Goal: Navigation & Orientation: Find specific page/section

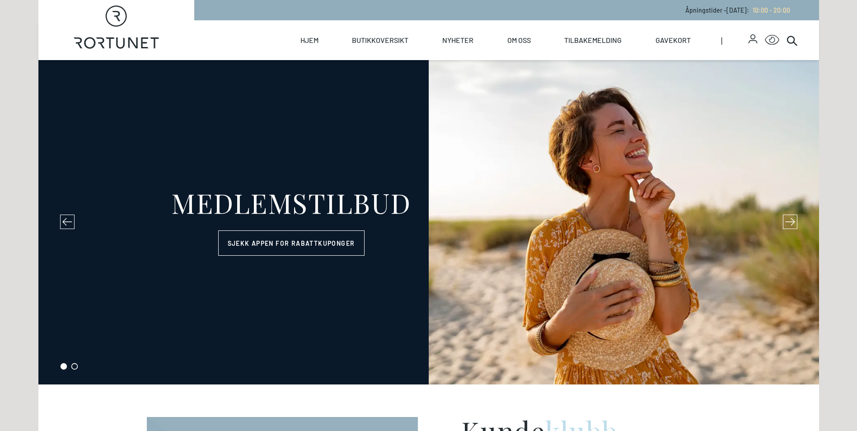
select select "NO"
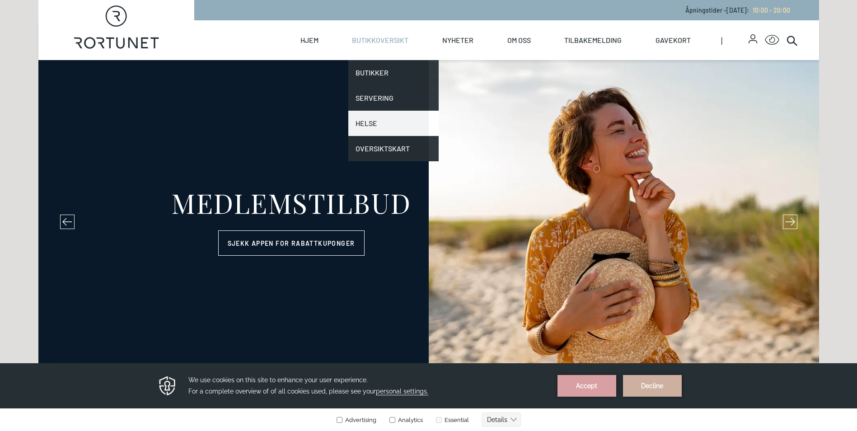
click at [374, 117] on link "Helse" at bounding box center [393, 123] width 90 height 25
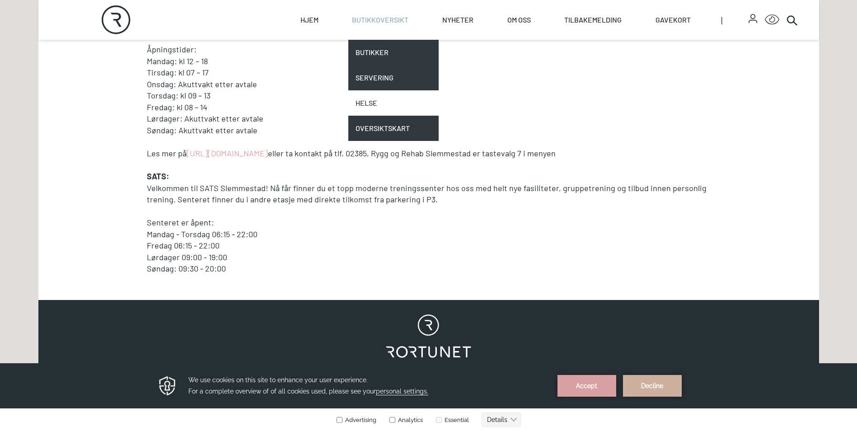
scroll to position [741, 0]
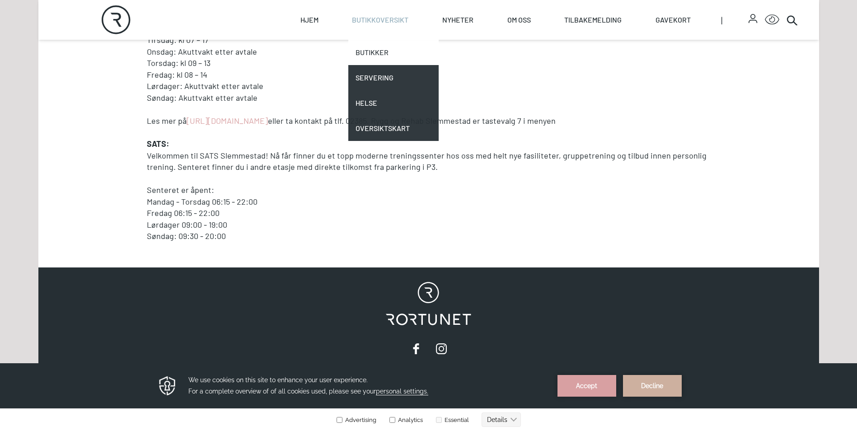
click at [385, 56] on link "Butikker" at bounding box center [393, 52] width 90 height 25
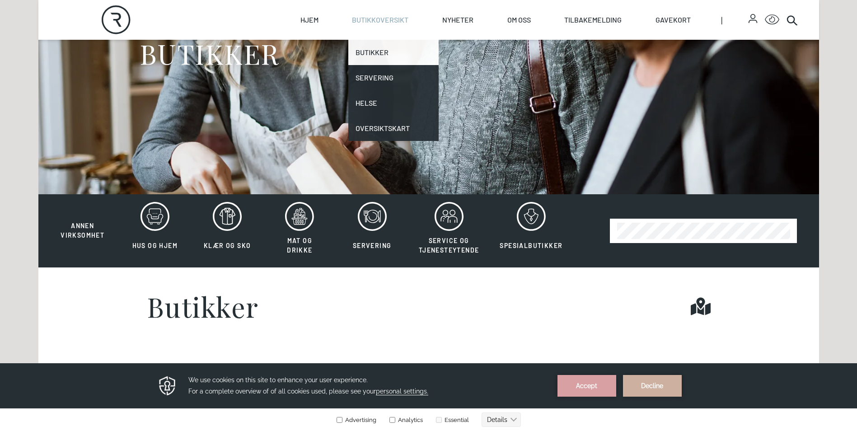
scroll to position [181, 0]
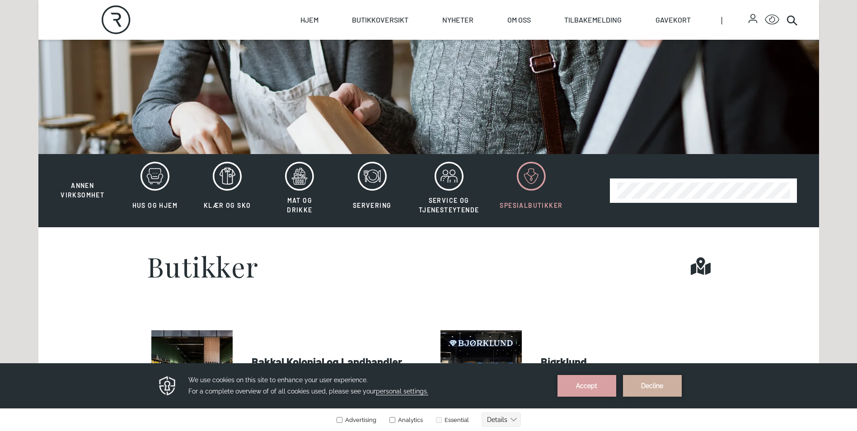
click at [527, 183] on icon at bounding box center [531, 176] width 29 height 29
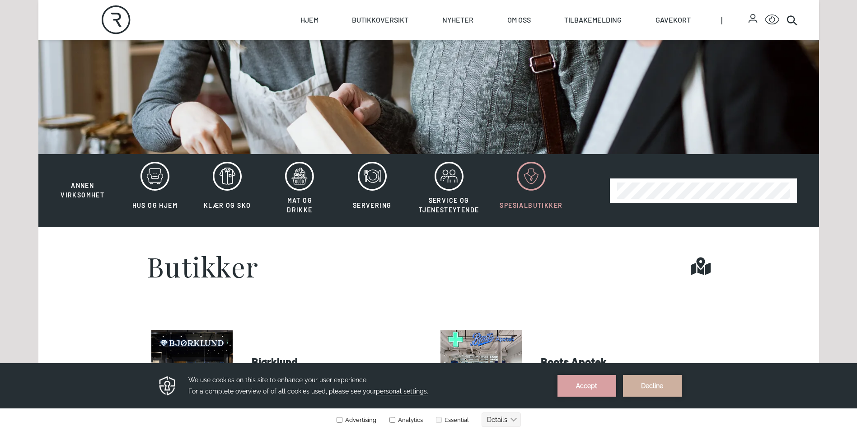
click at [559, 258] on div "Butikker Find it!" at bounding box center [429, 266] width 564 height 27
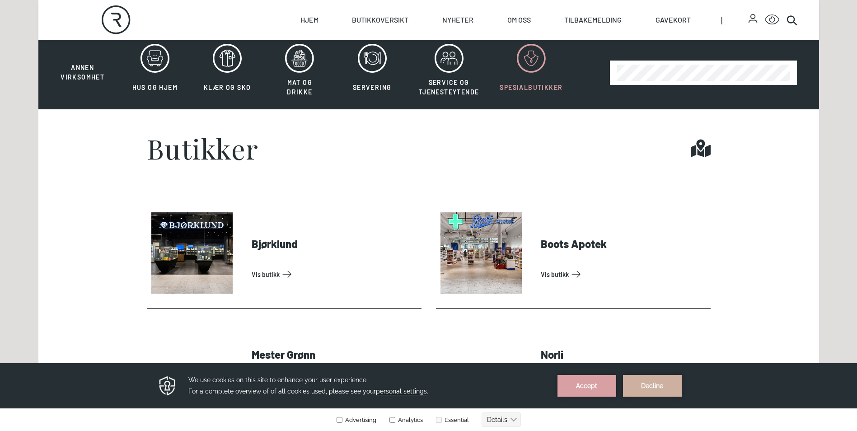
scroll to position [199, 0]
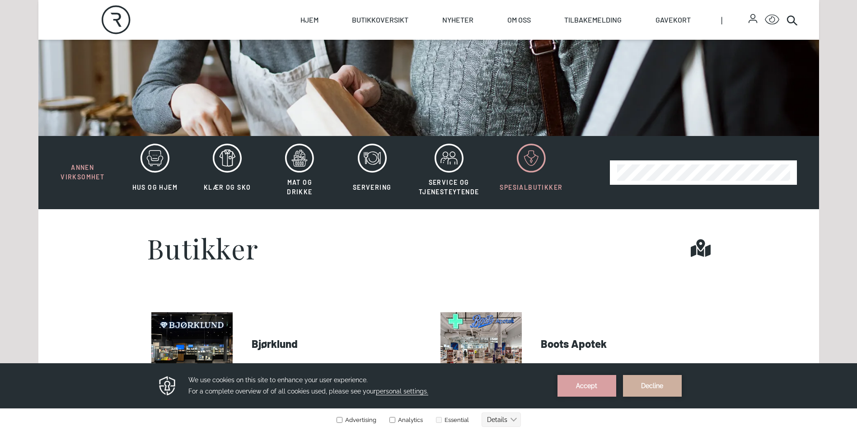
click at [80, 175] on span "Annen virksomhet" at bounding box center [83, 172] width 44 height 17
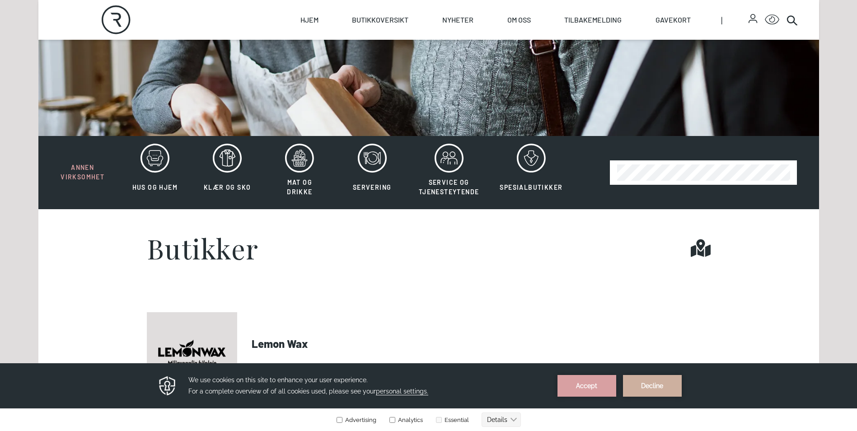
click at [423, 281] on section "Butikker Find it!" at bounding box center [428, 248] width 781 height 78
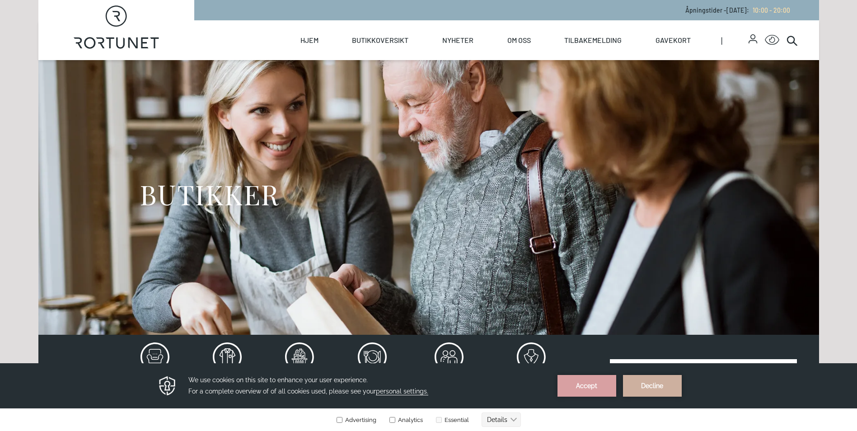
click at [793, 33] on div at bounding box center [792, 40] width 11 height 40
click at [791, 41] on icon at bounding box center [792, 40] width 11 height 11
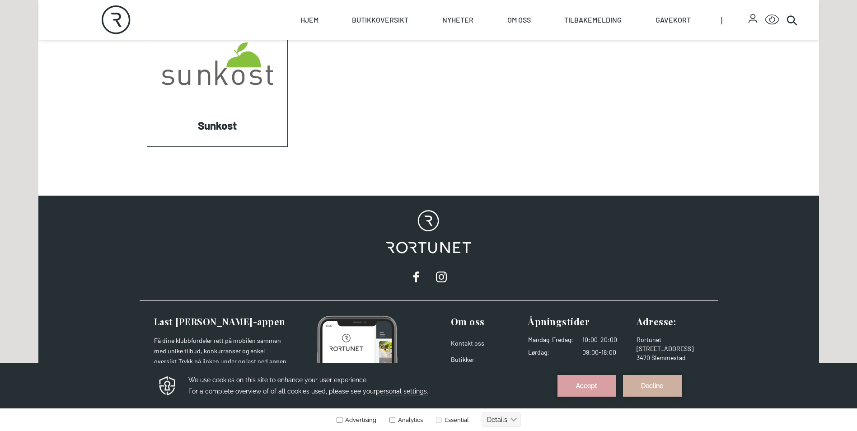
scroll to position [506, 0]
click at [147, 146] on link "Visit: Sunkost" at bounding box center [147, 146] width 0 height 0
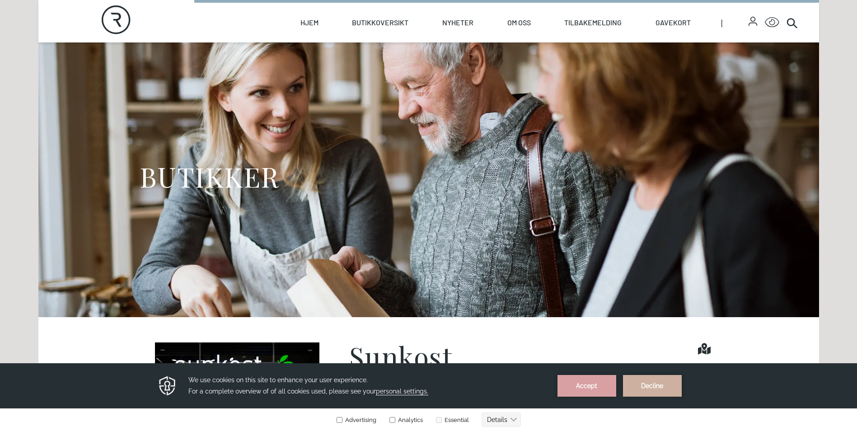
scroll to position [18, 0]
click at [569, 386] on button "Accept" at bounding box center [587, 386] width 59 height 22
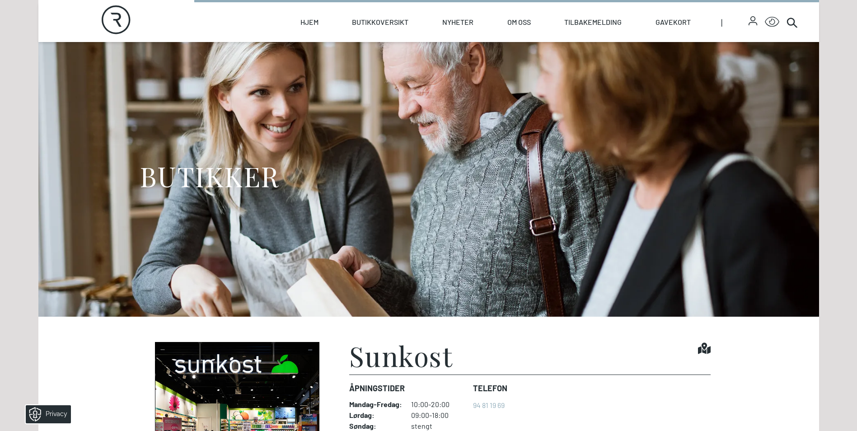
click at [654, 333] on section "Sunkost Find it! Åpningstider Mandag - Fredag : 10:00-20:00 Lørdag : 09:00-18:0…" at bounding box center [428, 424] width 781 height 215
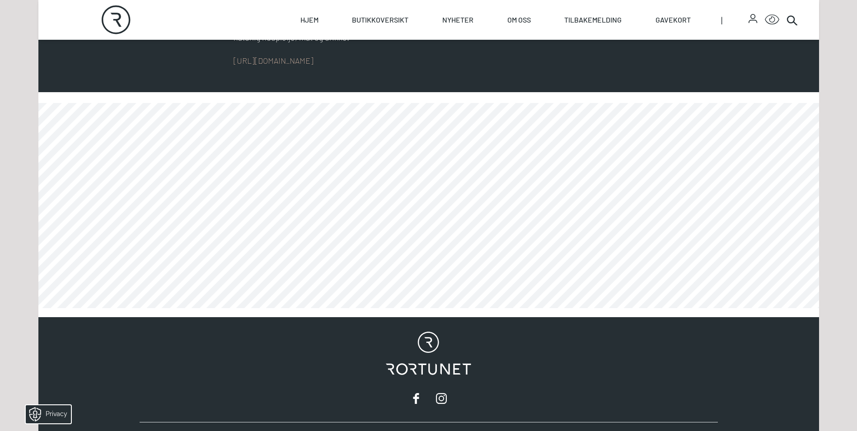
scroll to position [578, 0]
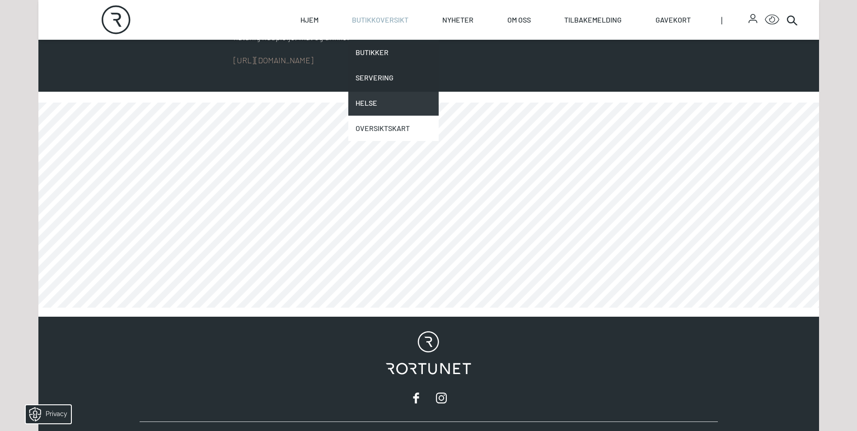
click at [387, 129] on link "Oversiktskart" at bounding box center [393, 128] width 90 height 25
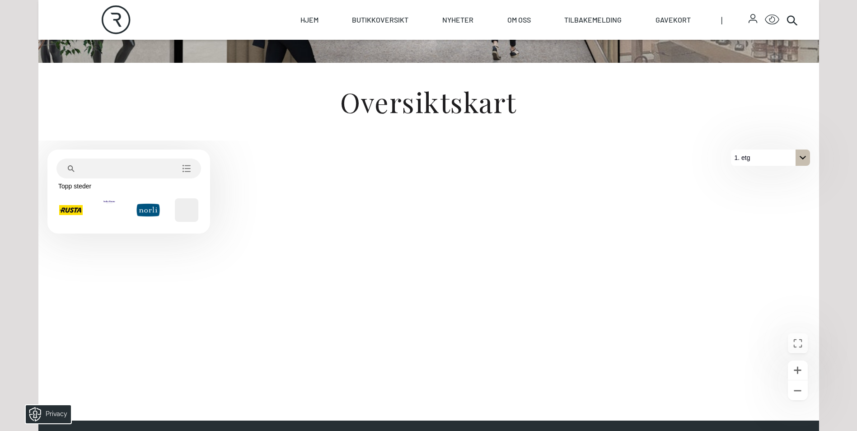
scroll to position [380, 0]
